Goal: Task Accomplishment & Management: Manage account settings

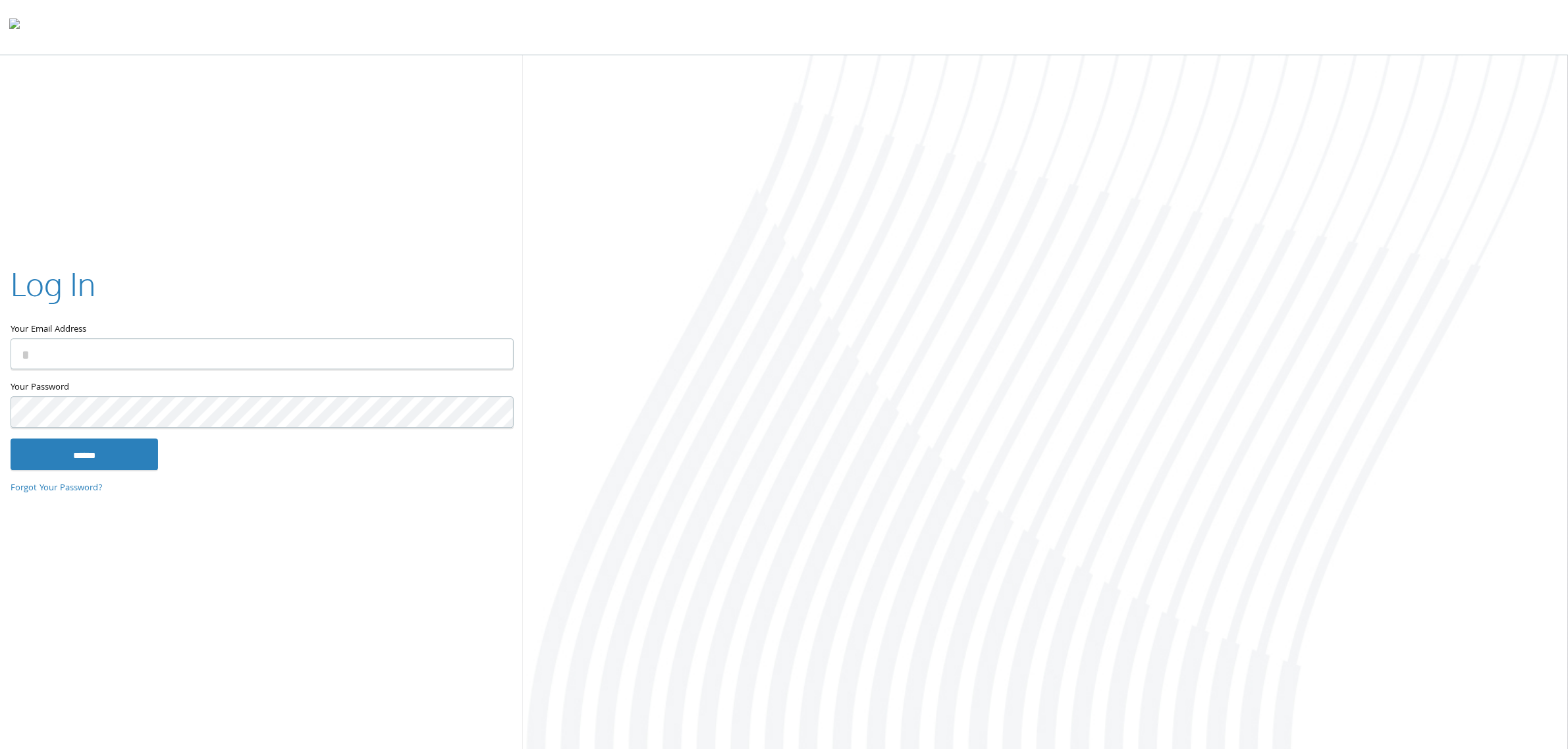
click at [448, 351] on input "Your Email Address" at bounding box center [261, 354] width 503 height 31
type input "**********"
click at [10, 438] on input "******" at bounding box center [84, 454] width 148 height 32
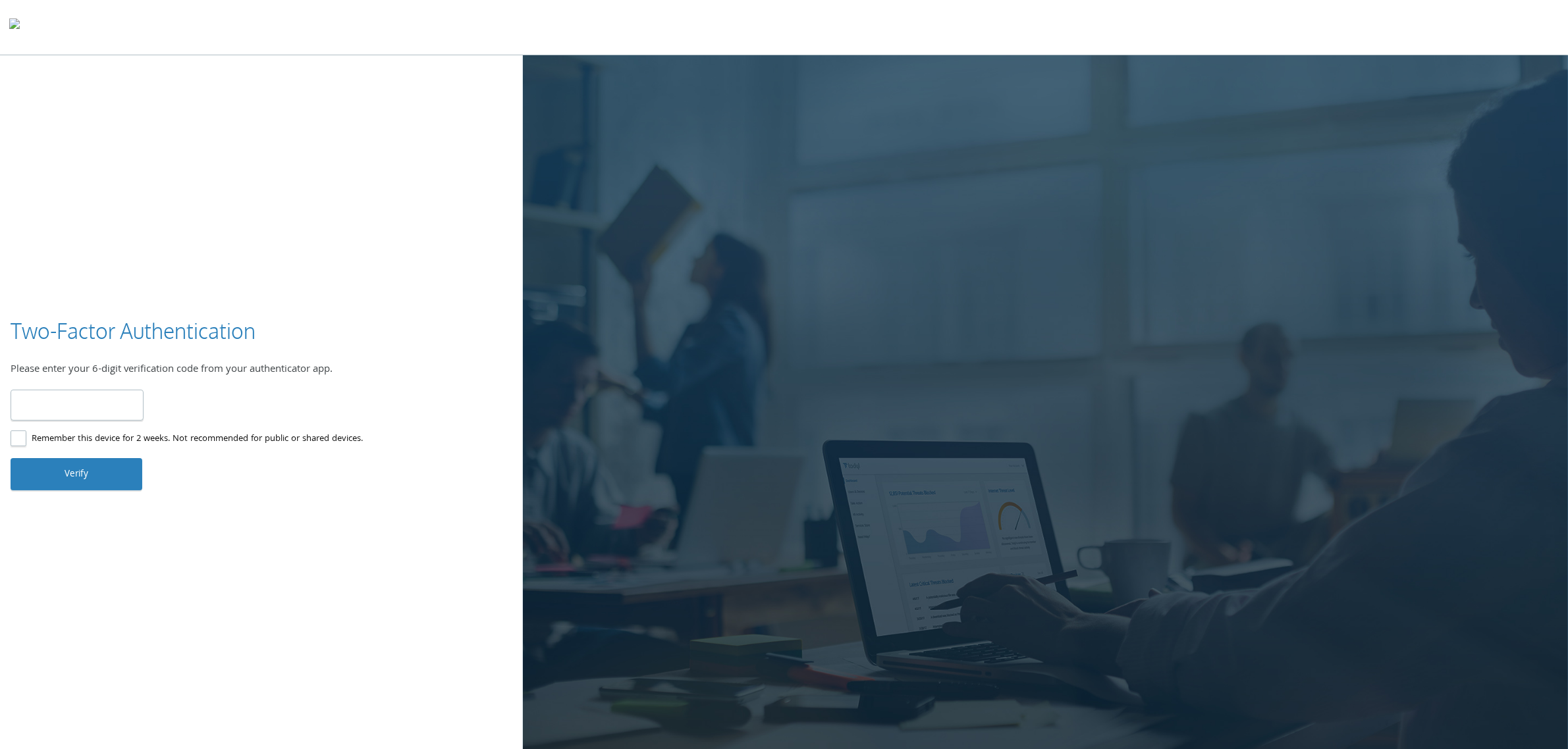
type input "******"
